Goal: Information Seeking & Learning: Learn about a topic

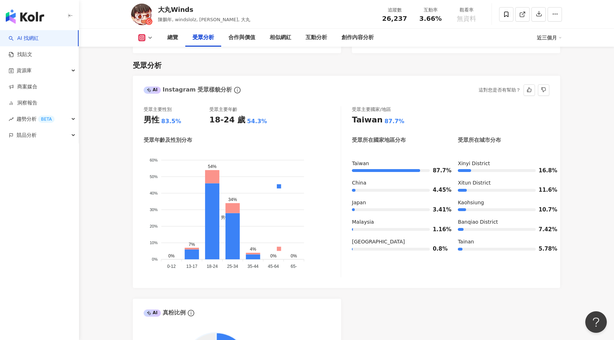
scroll to position [608, 0]
click at [365, 36] on div "創作內容分析" at bounding box center [358, 37] width 32 height 9
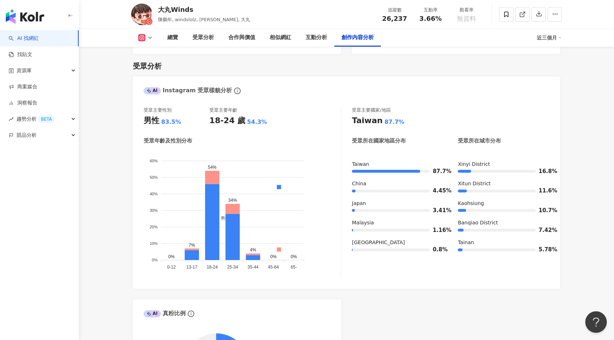
scroll to position [1974, 0]
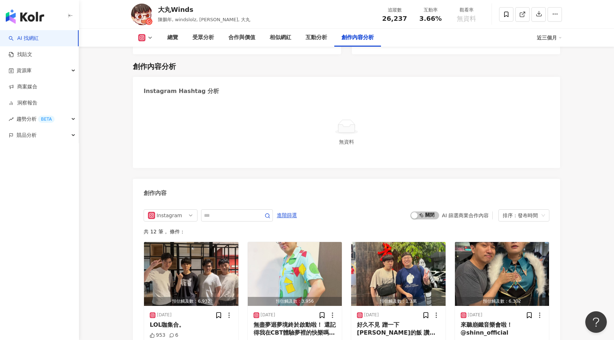
click at [146, 38] on button at bounding box center [145, 37] width 29 height 7
click at [153, 68] on button "Facebook" at bounding box center [156, 68] width 43 height 10
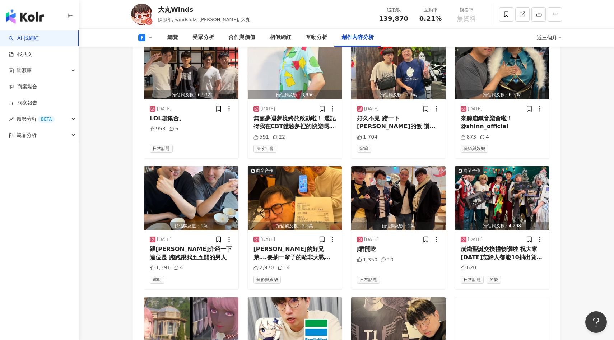
scroll to position [1733, 0]
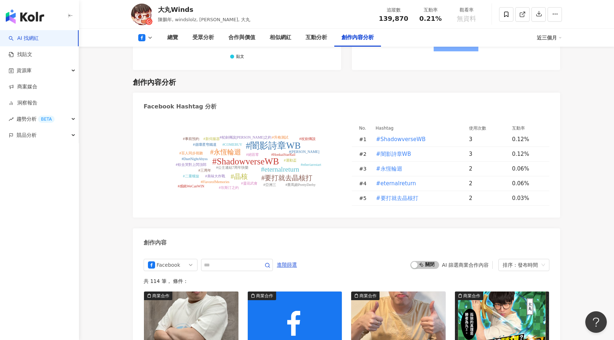
click at [149, 36] on icon at bounding box center [150, 38] width 6 height 6
click at [157, 85] on button "YouTube" at bounding box center [156, 84] width 43 height 10
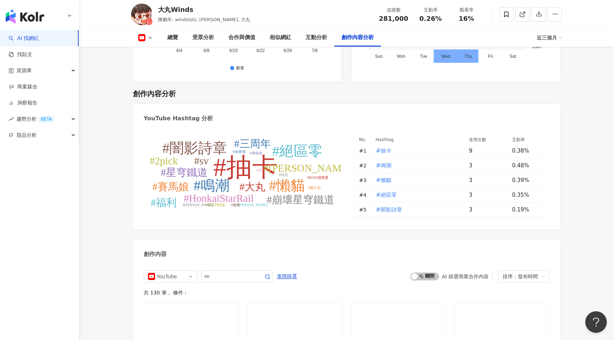
scroll to position [1767, 0]
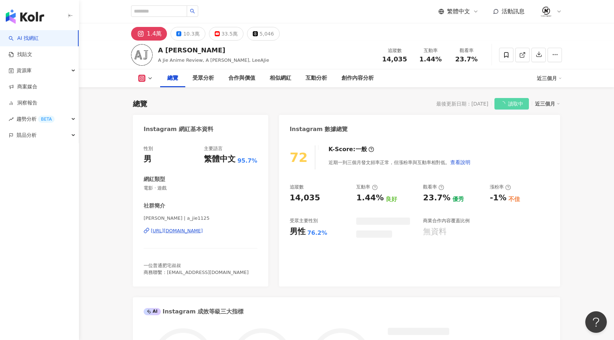
scroll to position [44, 0]
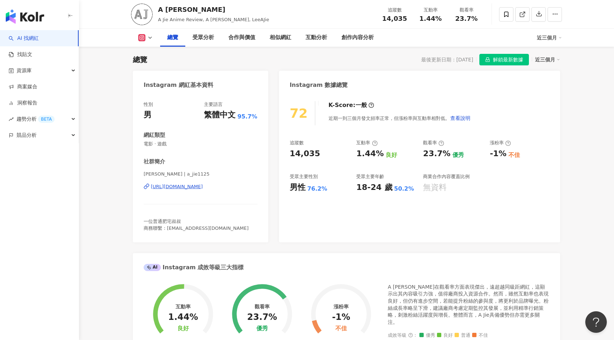
click at [150, 38] on polyline at bounding box center [150, 37] width 3 height 1
click at [158, 80] on button "YouTube" at bounding box center [156, 84] width 43 height 10
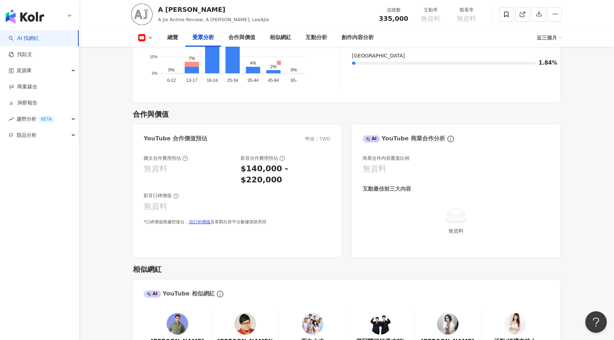
scroll to position [805, 0]
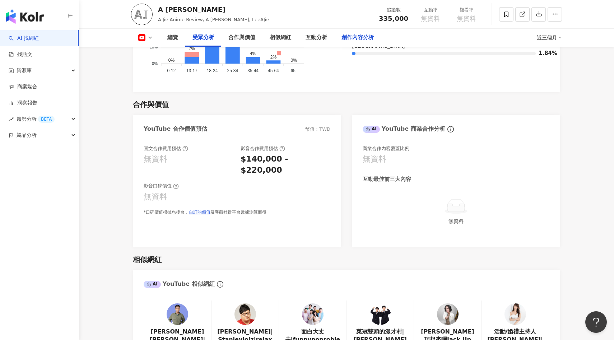
click at [342, 37] on div "創作內容分析" at bounding box center [358, 37] width 32 height 9
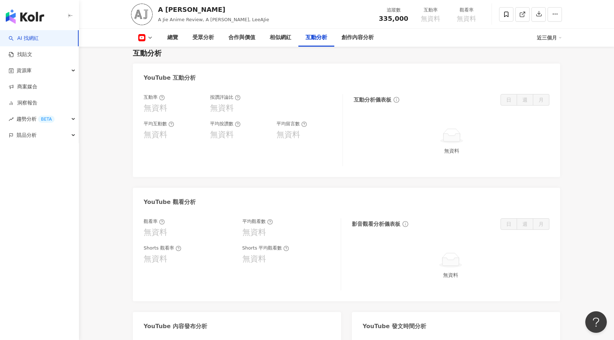
scroll to position [1177, 0]
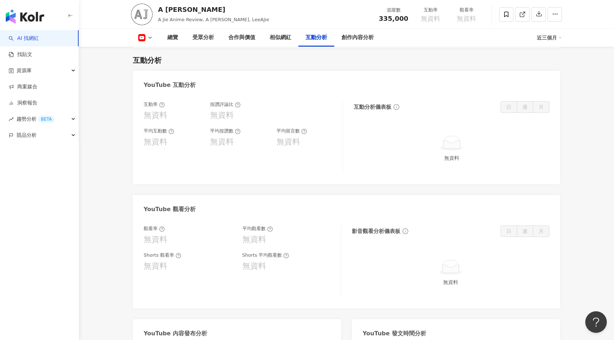
click at [141, 40] on icon at bounding box center [141, 37] width 7 height 7
click at [149, 65] on button "Facebook" at bounding box center [156, 68] width 43 height 10
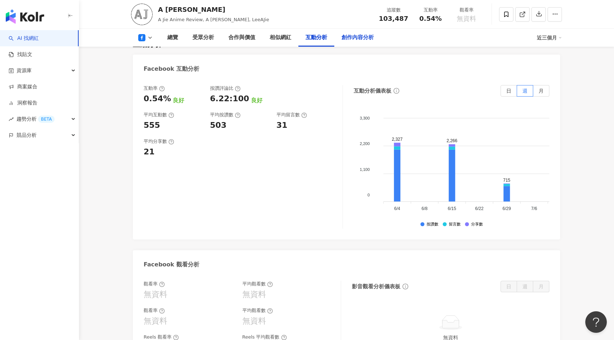
click at [354, 39] on div "創作內容分析" at bounding box center [358, 37] width 32 height 9
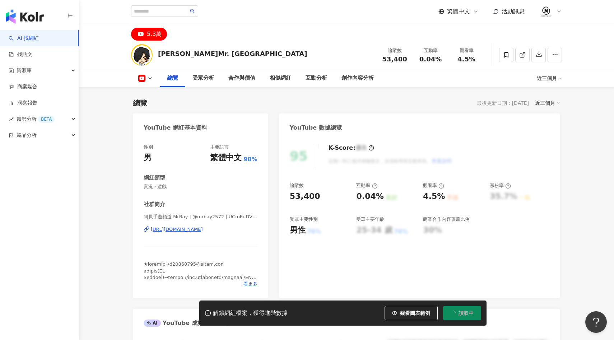
scroll to position [44, 0]
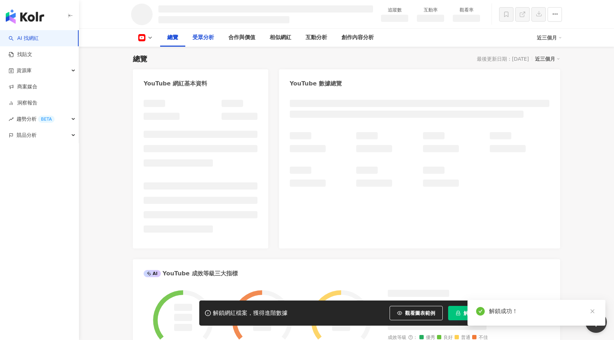
click at [204, 41] on div "受眾分析" at bounding box center [204, 37] width 22 height 9
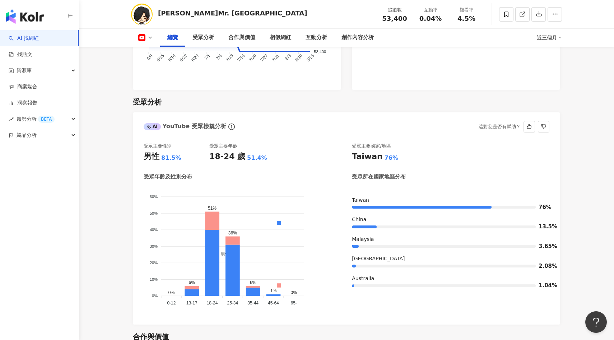
scroll to position [575, 0]
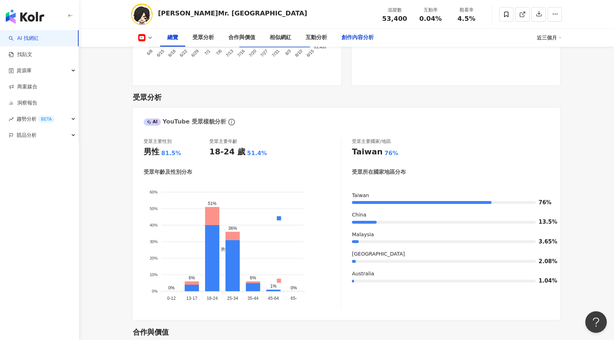
click at [353, 40] on div "創作內容分析" at bounding box center [358, 37] width 32 height 9
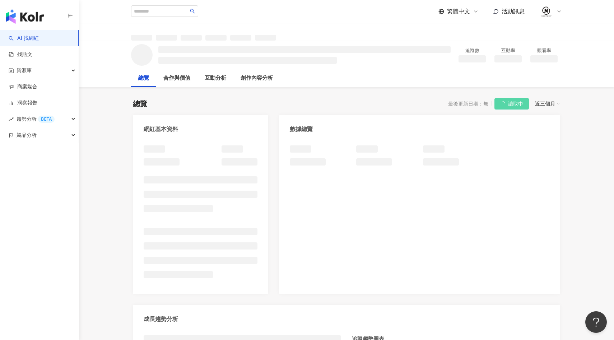
scroll to position [44, 0]
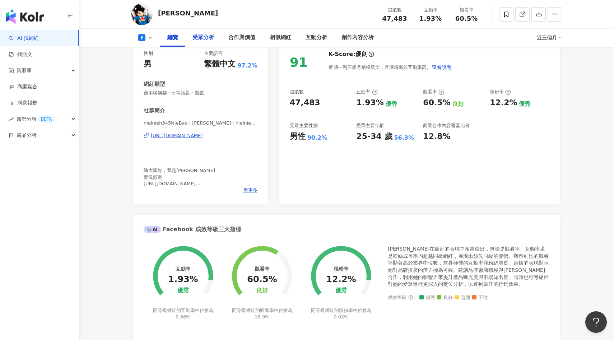
click at [204, 38] on div "受眾分析" at bounding box center [204, 37] width 22 height 9
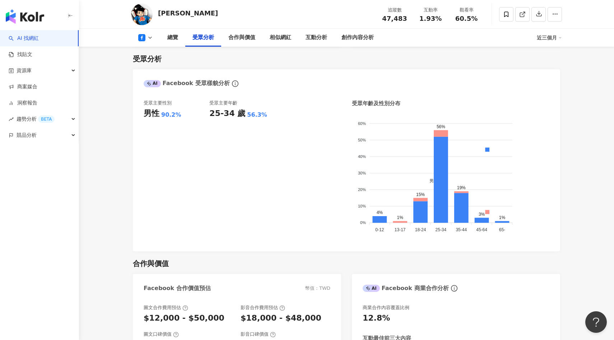
click at [141, 41] on icon at bounding box center [141, 37] width 7 height 7
click at [149, 64] on button "YouTube" at bounding box center [156, 68] width 43 height 10
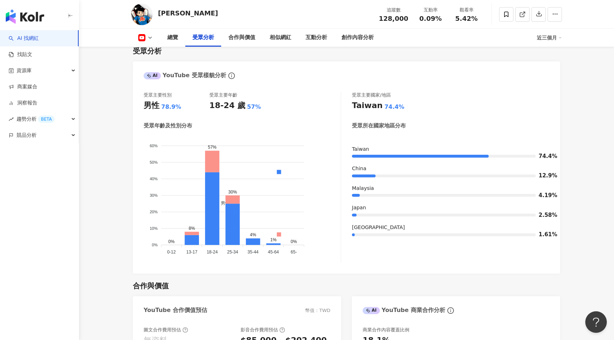
scroll to position [607, 0]
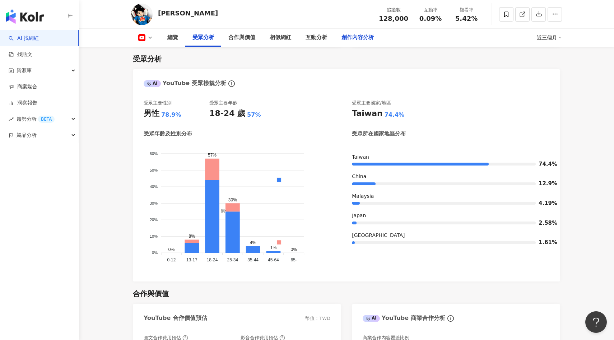
click at [359, 38] on div "創作內容分析" at bounding box center [358, 37] width 32 height 9
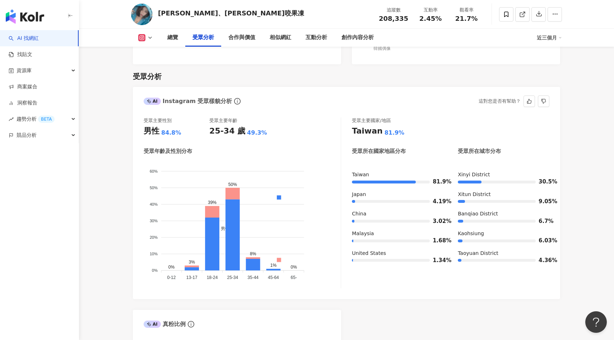
scroll to position [593, 0]
click at [350, 41] on div "創作內容分析" at bounding box center [358, 37] width 32 height 9
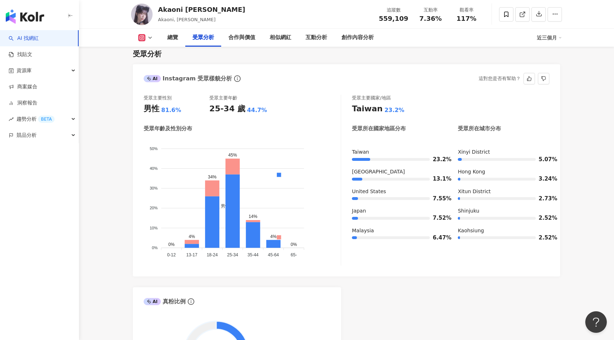
scroll to position [622, 0]
click at [355, 40] on div "創作內容分析" at bounding box center [358, 37] width 32 height 9
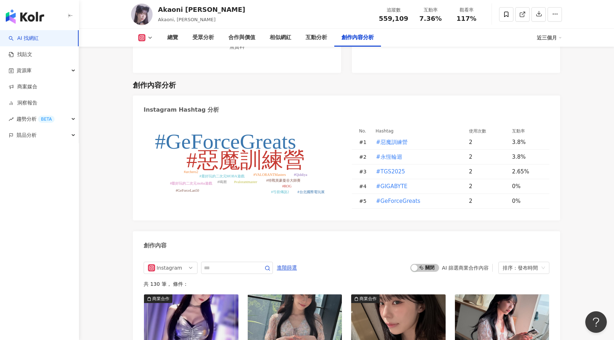
click at [142, 38] on rect at bounding box center [142, 37] width 6 height 5
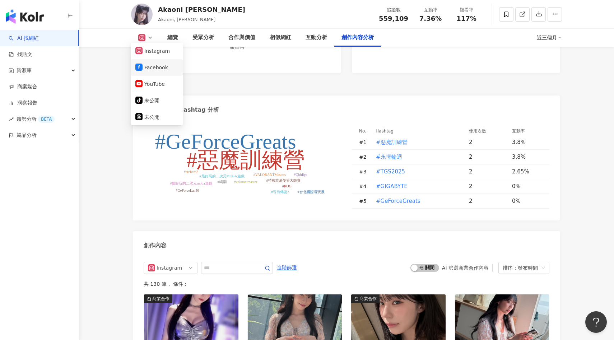
click at [156, 67] on button "Facebook" at bounding box center [156, 68] width 43 height 10
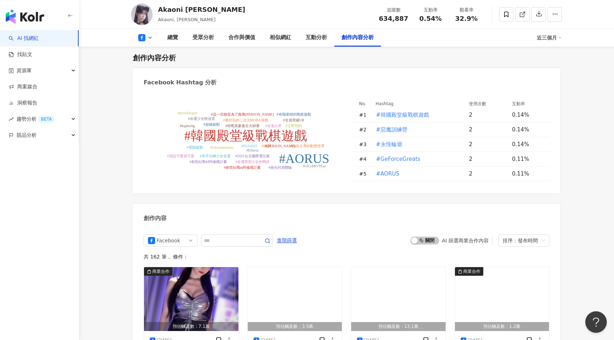
scroll to position [1553, 0]
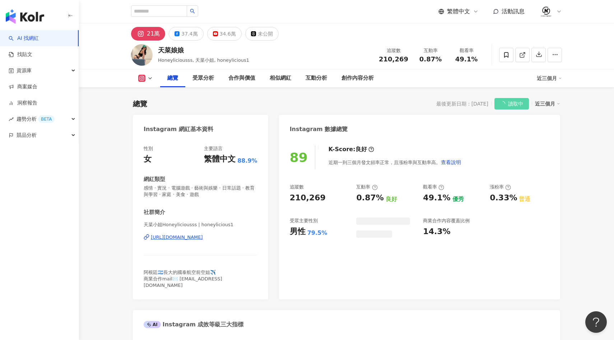
scroll to position [44, 0]
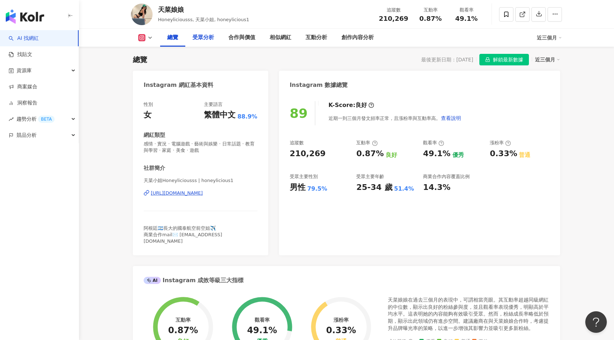
click at [207, 40] on div "受眾分析" at bounding box center [204, 37] width 22 height 9
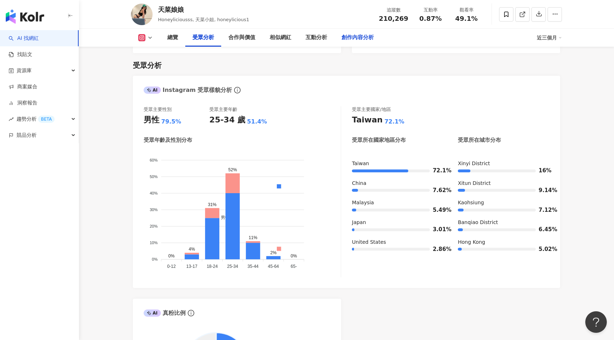
click at [357, 43] on div "創作內容分析" at bounding box center [358, 38] width 47 height 18
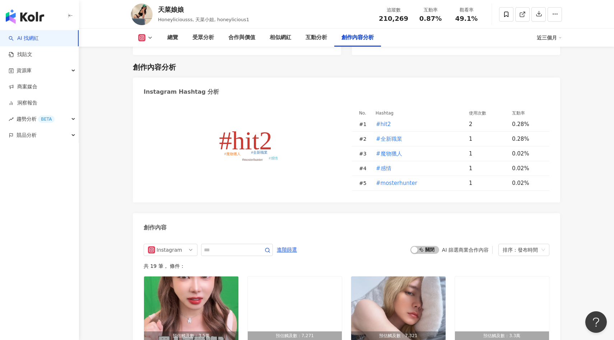
scroll to position [1853, 0]
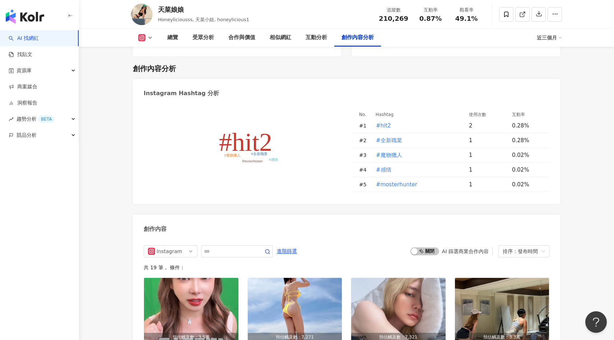
click at [147, 40] on button at bounding box center [145, 37] width 29 height 7
click at [160, 65] on button "Facebook" at bounding box center [156, 68] width 43 height 10
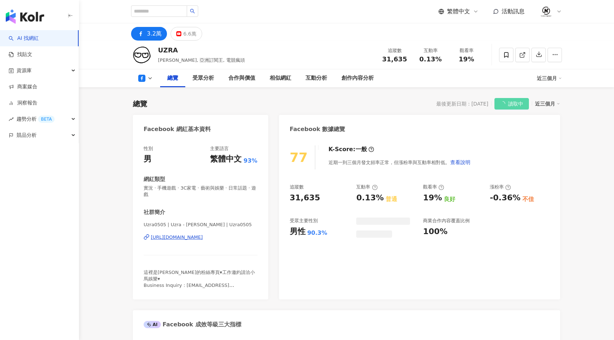
scroll to position [44, 0]
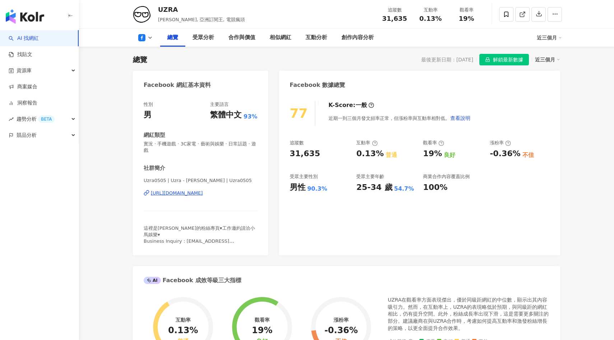
click at [140, 39] on icon at bounding box center [141, 37] width 7 height 7
click at [155, 64] on button "YouTube" at bounding box center [156, 68] width 43 height 10
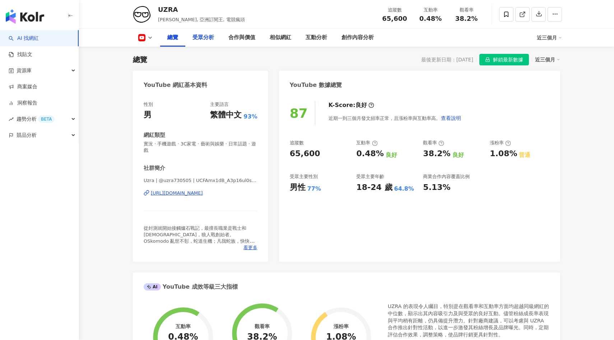
click at [201, 42] on div "受眾分析" at bounding box center [203, 38] width 36 height 18
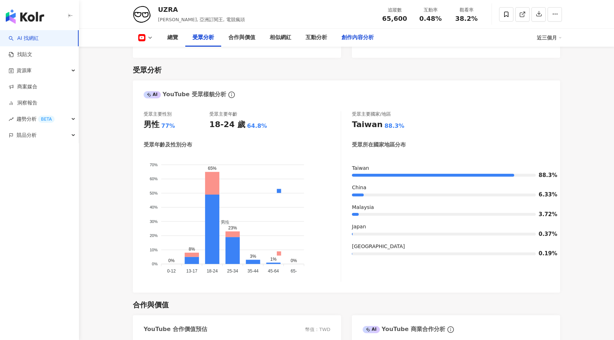
click at [367, 38] on div "創作內容分析" at bounding box center [358, 37] width 32 height 9
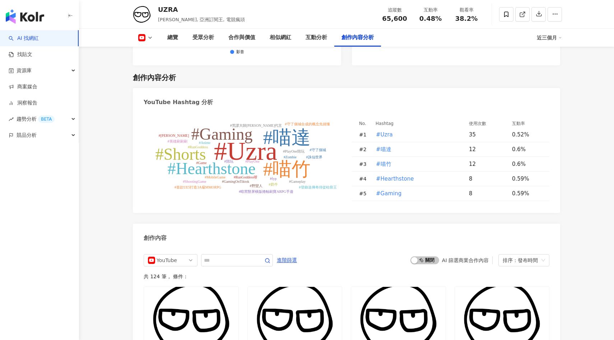
click at [148, 37] on icon at bounding box center [150, 38] width 6 height 6
click at [152, 54] on button "Facebook" at bounding box center [156, 51] width 43 height 10
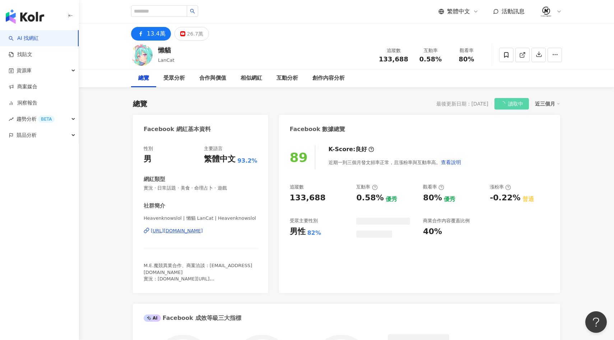
scroll to position [44, 0]
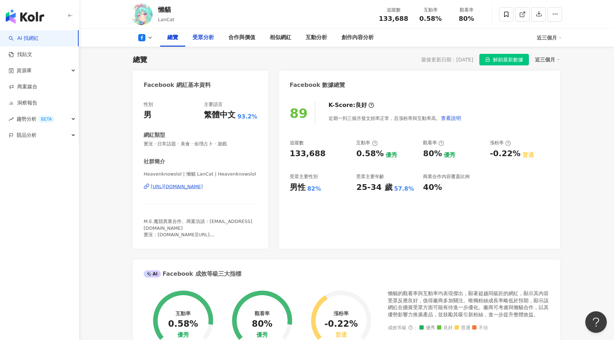
click at [198, 37] on div "受眾分析" at bounding box center [204, 37] width 22 height 9
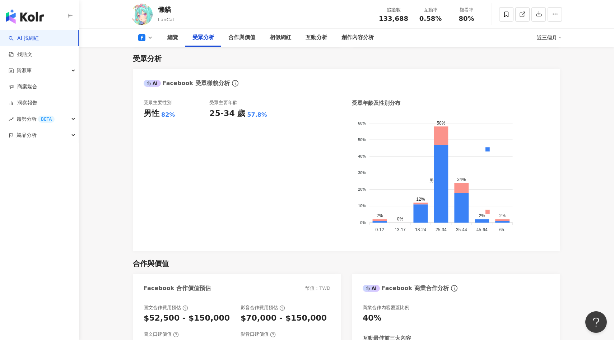
click at [149, 39] on icon at bounding box center [150, 38] width 6 height 6
click at [152, 70] on button "YouTube" at bounding box center [156, 68] width 43 height 10
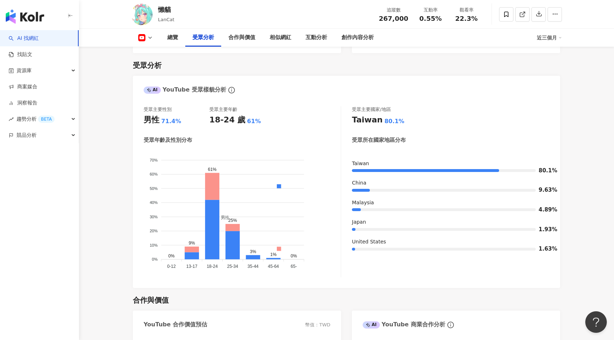
scroll to position [615, 0]
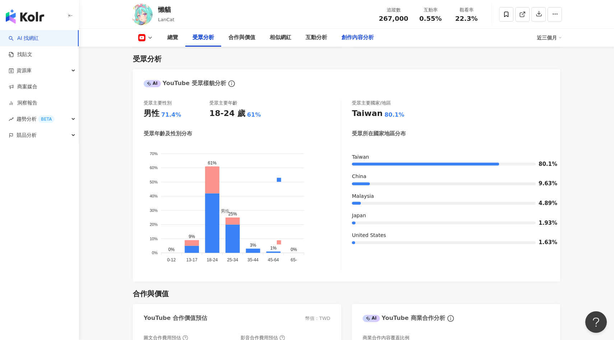
click at [353, 38] on div "創作內容分析" at bounding box center [358, 37] width 32 height 9
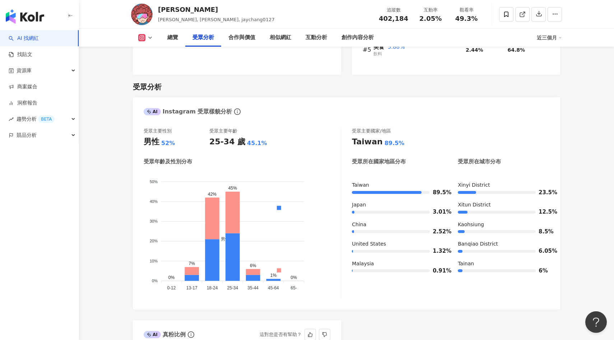
scroll to position [572, 0]
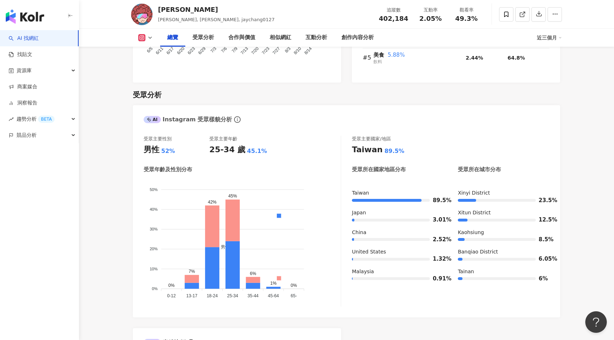
click at [148, 34] on button at bounding box center [145, 37] width 29 height 7
click at [147, 37] on button at bounding box center [145, 37] width 29 height 7
click at [150, 81] on button "YouTube" at bounding box center [156, 84] width 43 height 10
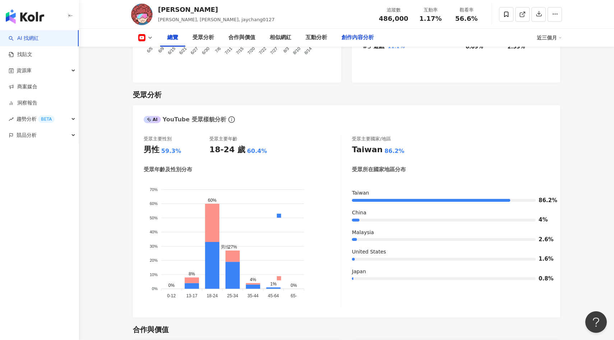
click at [365, 39] on div "創作內容分析" at bounding box center [358, 37] width 32 height 9
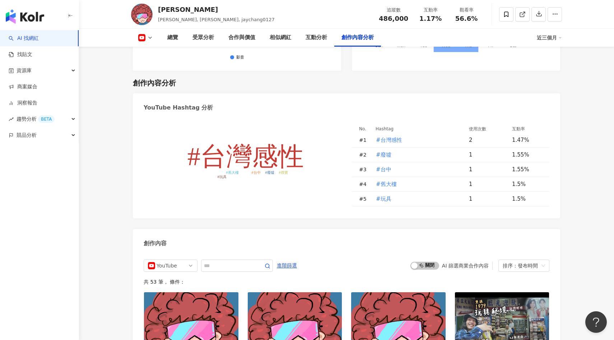
click at [144, 40] on icon at bounding box center [141, 37] width 7 height 7
click at [151, 65] on button "Facebook" at bounding box center [156, 68] width 43 height 10
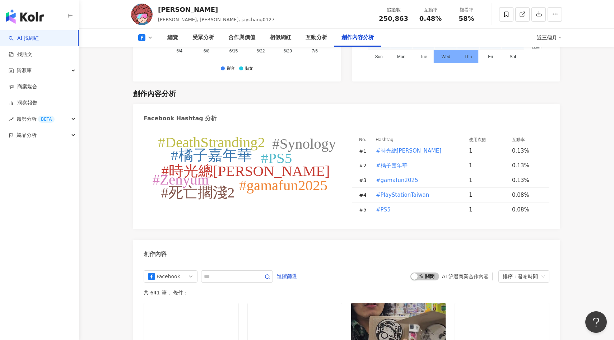
scroll to position [1779, 0]
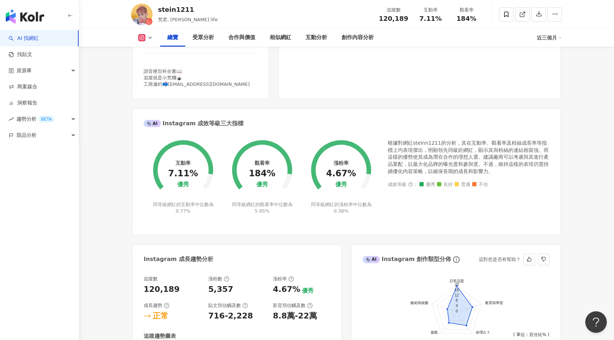
scroll to position [204, 0]
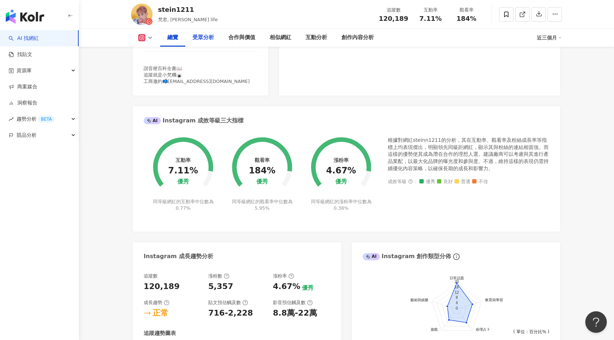
click at [203, 36] on div "受眾分析" at bounding box center [204, 37] width 22 height 9
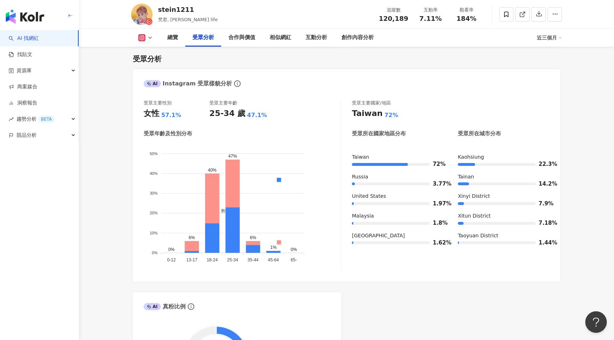
click at [148, 43] on div "總覽 受眾分析 合作與價值 相似網紅 互動分析 創作內容分析 近三個月" at bounding box center [346, 38] width 431 height 18
click at [148, 37] on icon at bounding box center [150, 38] width 6 height 6
click at [153, 85] on button "YouTube" at bounding box center [156, 84] width 43 height 10
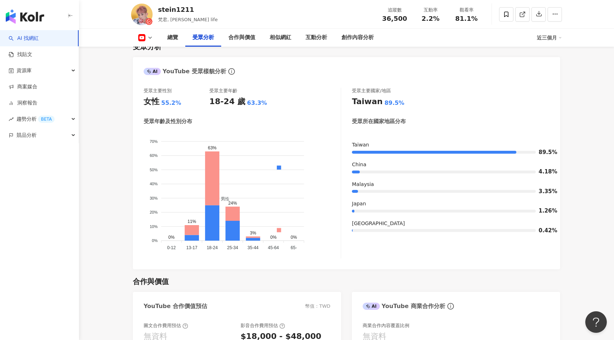
scroll to position [617, 0]
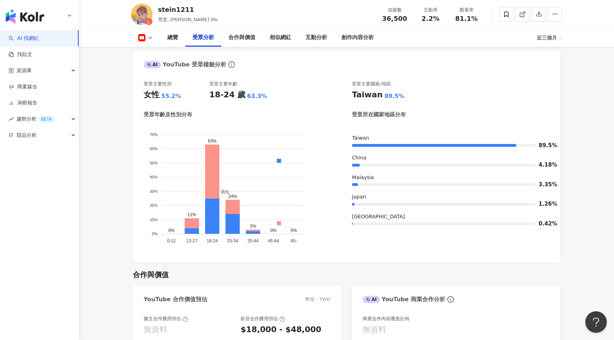
click at [144, 41] on icon at bounding box center [141, 37] width 7 height 7
click at [154, 47] on button "Instagram" at bounding box center [156, 51] width 43 height 10
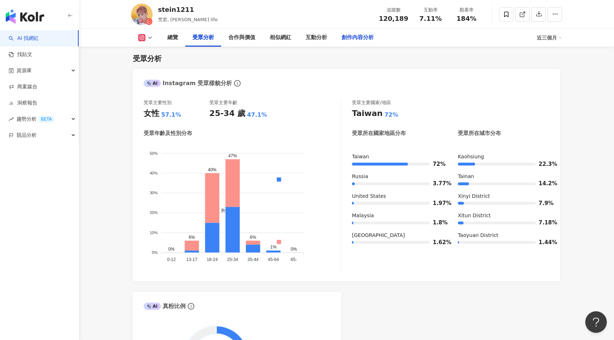
click at [341, 37] on div "創作內容分析" at bounding box center [358, 38] width 47 height 18
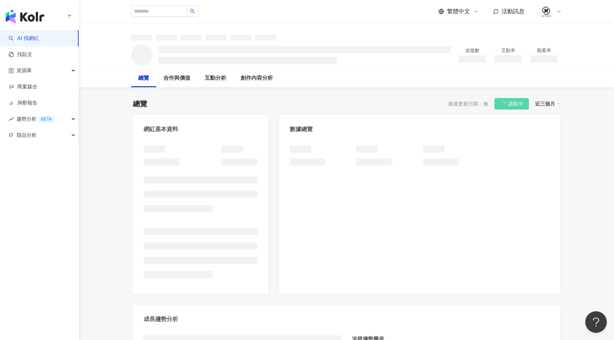
scroll to position [44, 0]
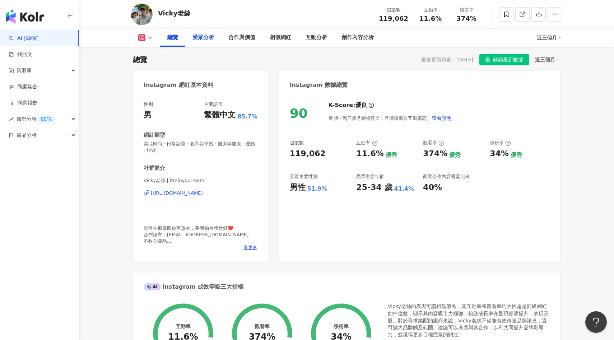
click at [211, 36] on div "受眾分析" at bounding box center [204, 37] width 22 height 9
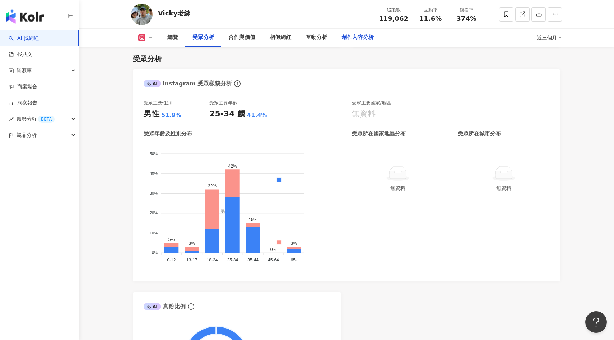
click at [359, 34] on div "創作內容分析" at bounding box center [358, 37] width 32 height 9
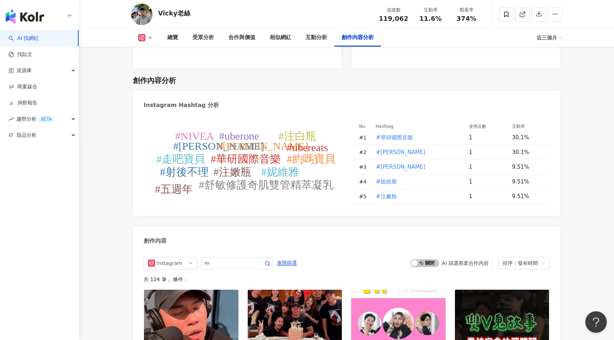
click at [146, 38] on button at bounding box center [145, 37] width 29 height 7
click at [149, 40] on icon at bounding box center [150, 38] width 6 height 6
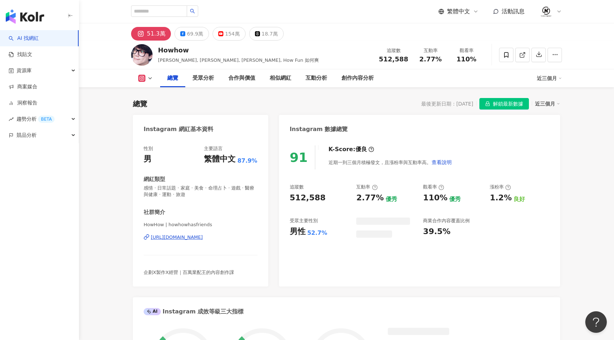
scroll to position [44, 0]
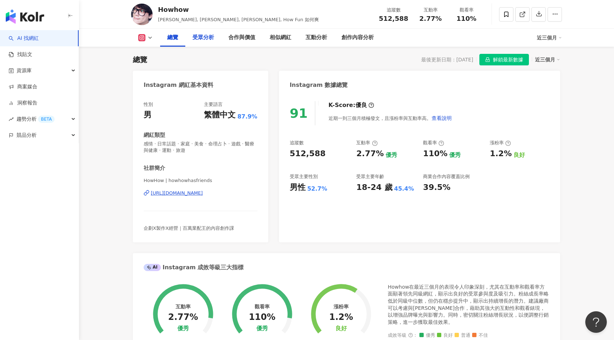
click at [205, 38] on div "受眾分析" at bounding box center [204, 37] width 22 height 9
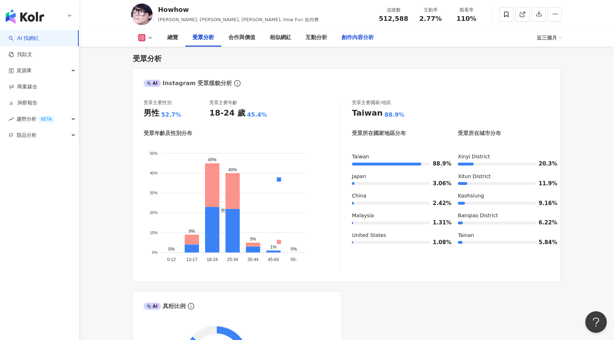
click at [355, 37] on div "創作內容分析" at bounding box center [358, 37] width 32 height 9
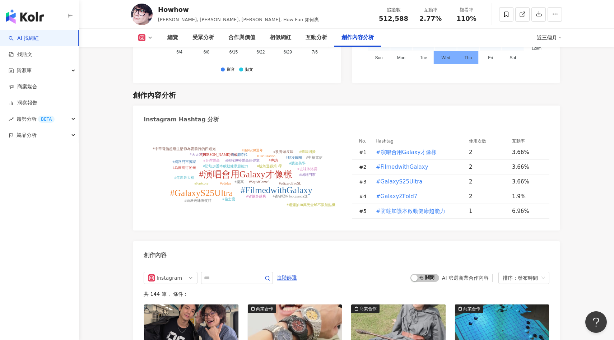
click at [150, 39] on icon at bounding box center [150, 38] width 6 height 6
click at [157, 83] on button "YouTube" at bounding box center [156, 84] width 43 height 10
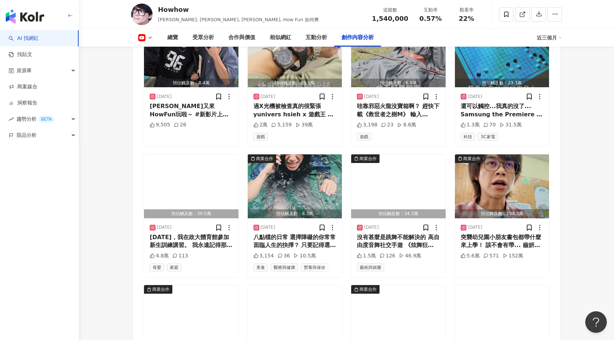
scroll to position [1772, 0]
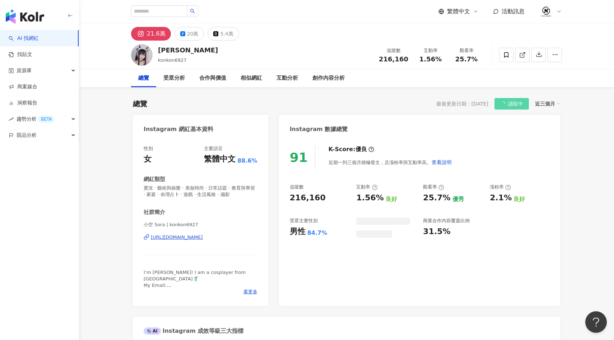
scroll to position [44, 0]
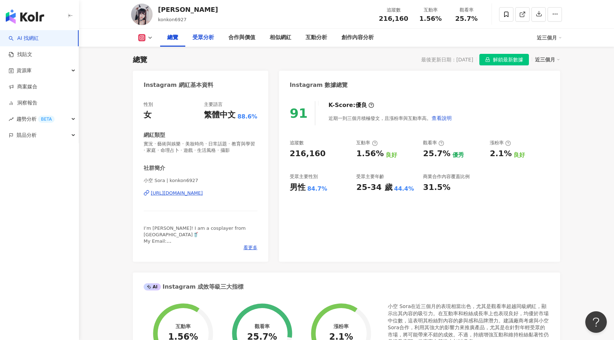
click at [201, 38] on div "受眾分析" at bounding box center [204, 37] width 22 height 9
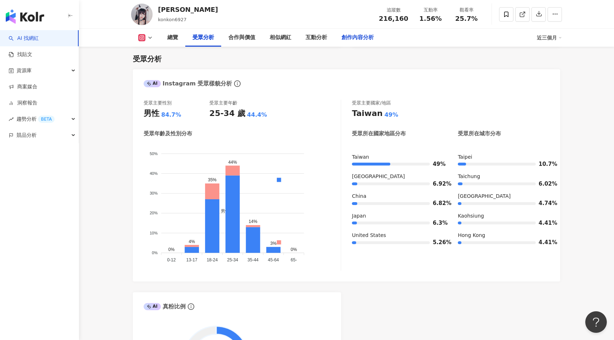
click at [356, 33] on div "創作內容分析" at bounding box center [358, 38] width 47 height 18
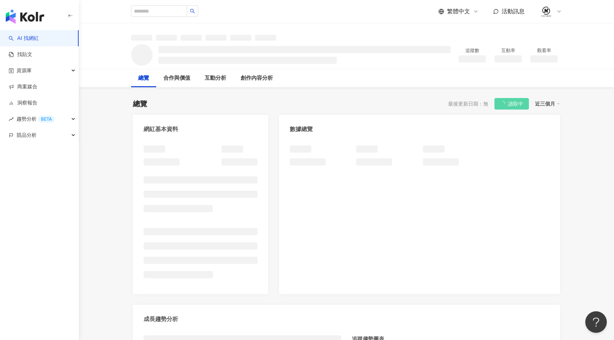
scroll to position [44, 0]
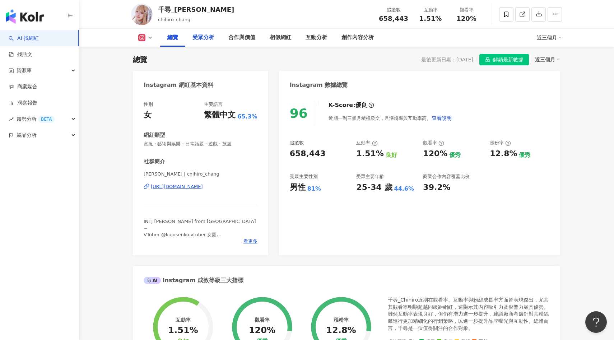
click at [208, 37] on div "受眾分析" at bounding box center [204, 37] width 22 height 9
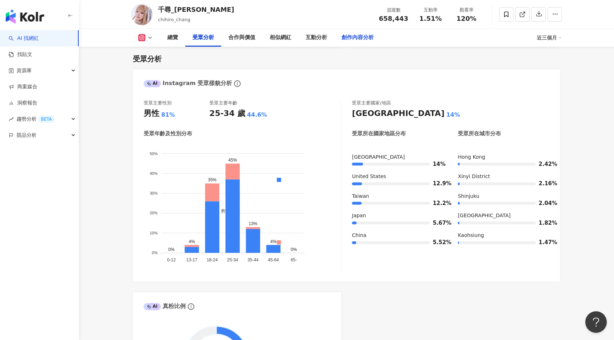
click at [355, 37] on div "創作內容分析" at bounding box center [358, 37] width 32 height 9
